Goal: Check status

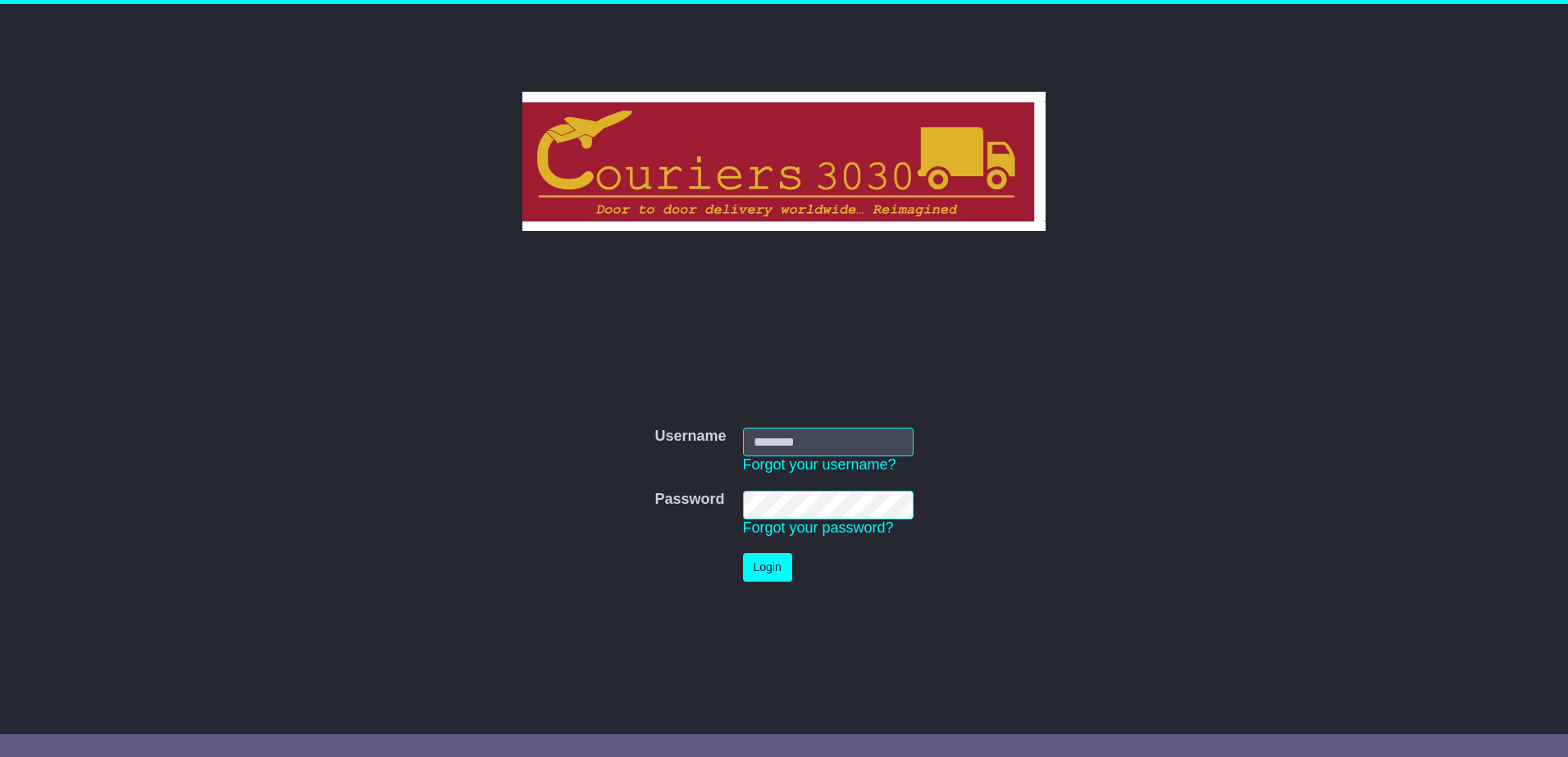
type input "********"
click at [778, 569] on button "Login" at bounding box center [768, 567] width 49 height 29
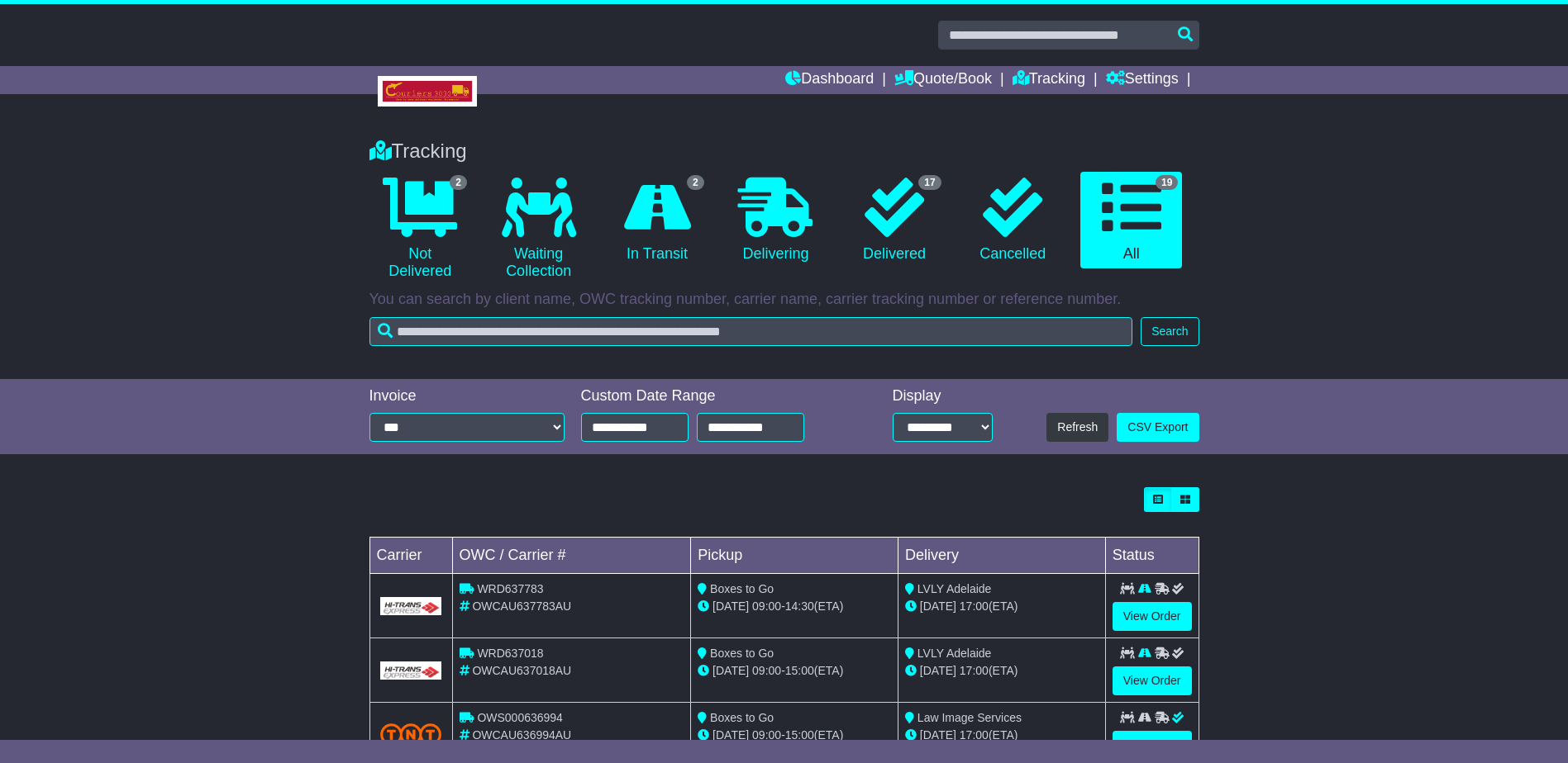
scroll to position [330, 0]
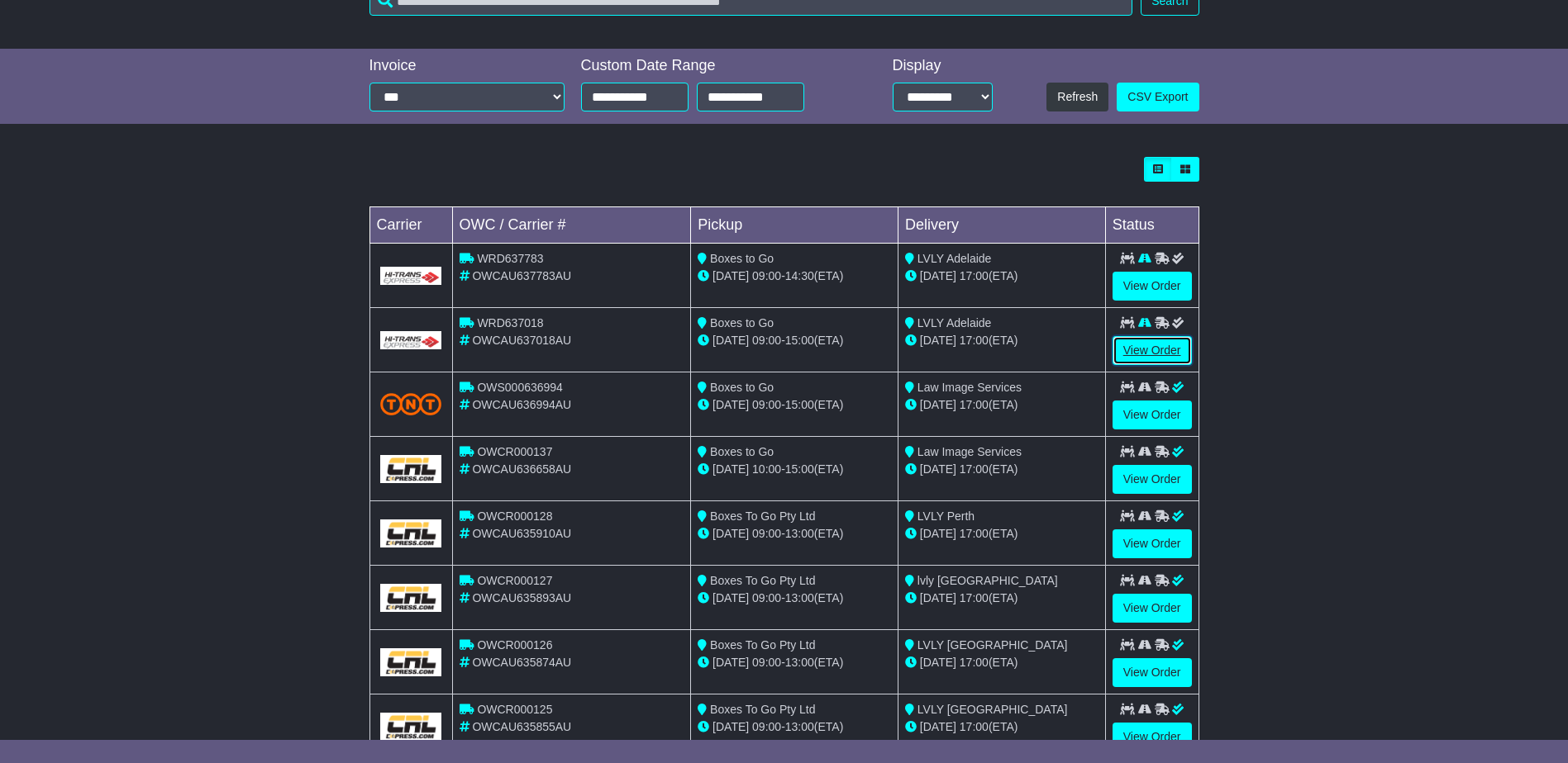
click at [1133, 344] on link "View Order" at bounding box center [1152, 351] width 79 height 29
click at [1141, 349] on link "View Order" at bounding box center [1152, 351] width 79 height 29
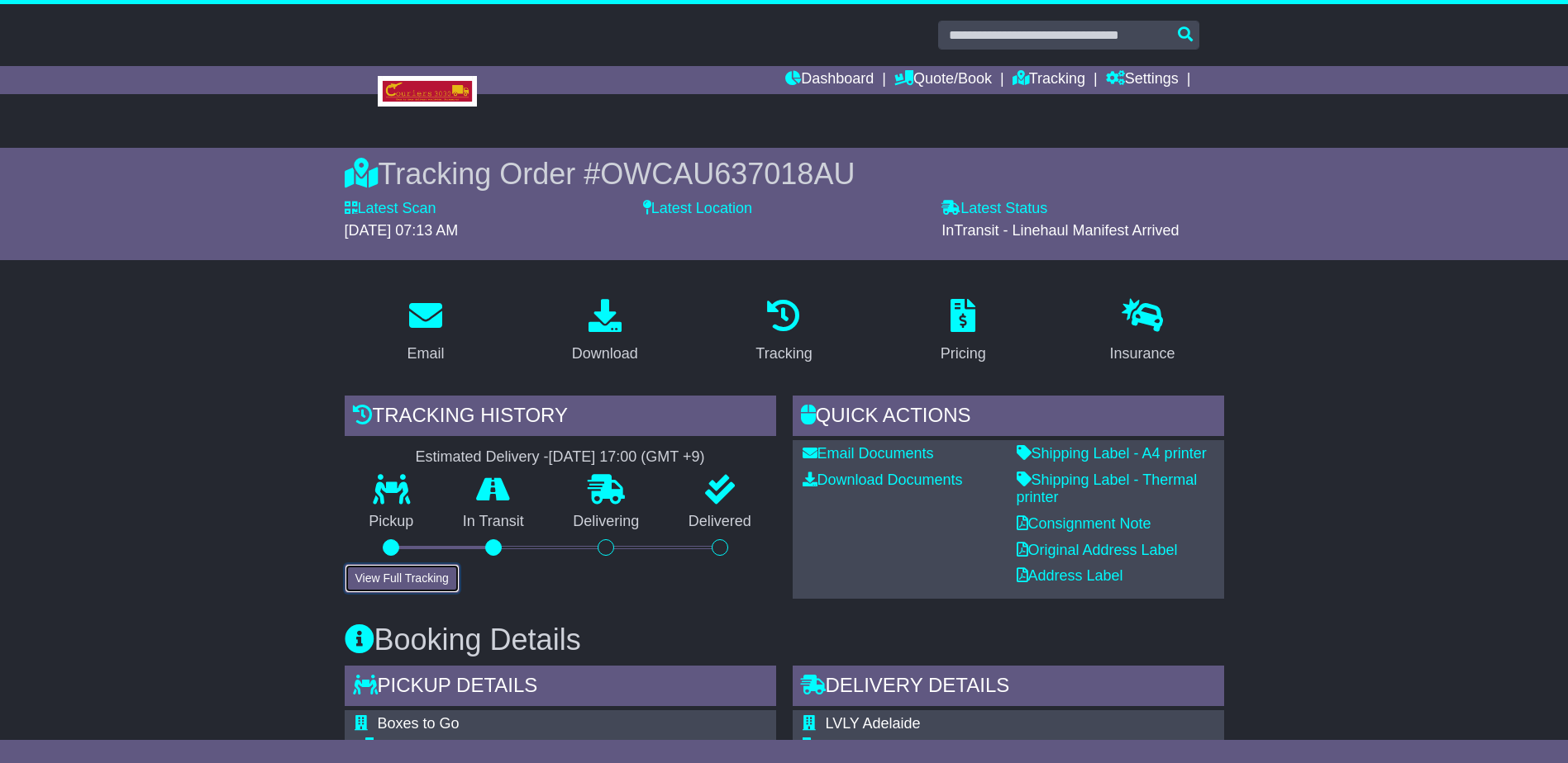
click at [383, 577] on button "View Full Tracking" at bounding box center [402, 578] width 115 height 29
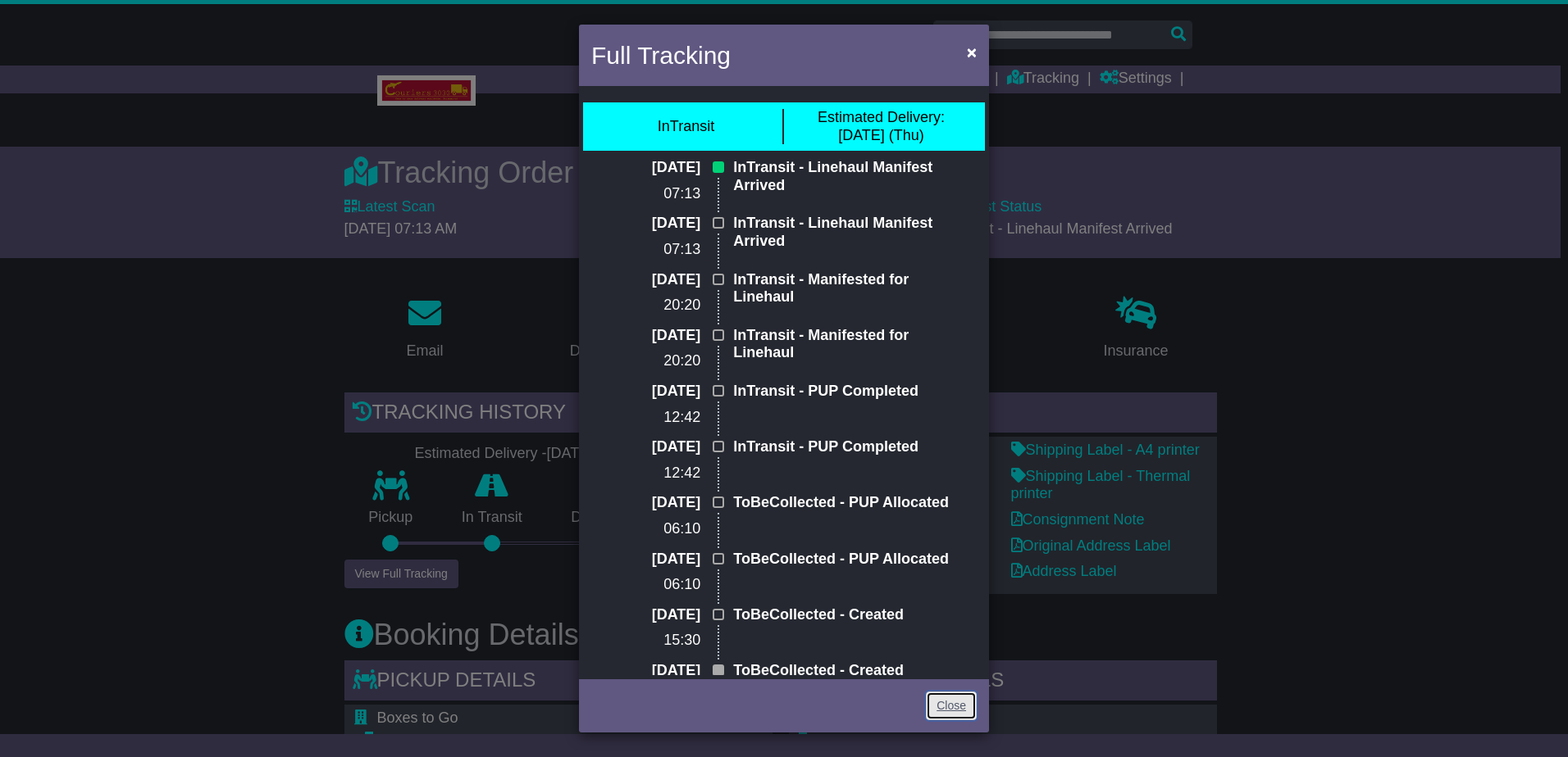
click at [936, 706] on link "Close" at bounding box center [951, 705] width 51 height 29
